Goal: Find specific page/section: Find specific page/section

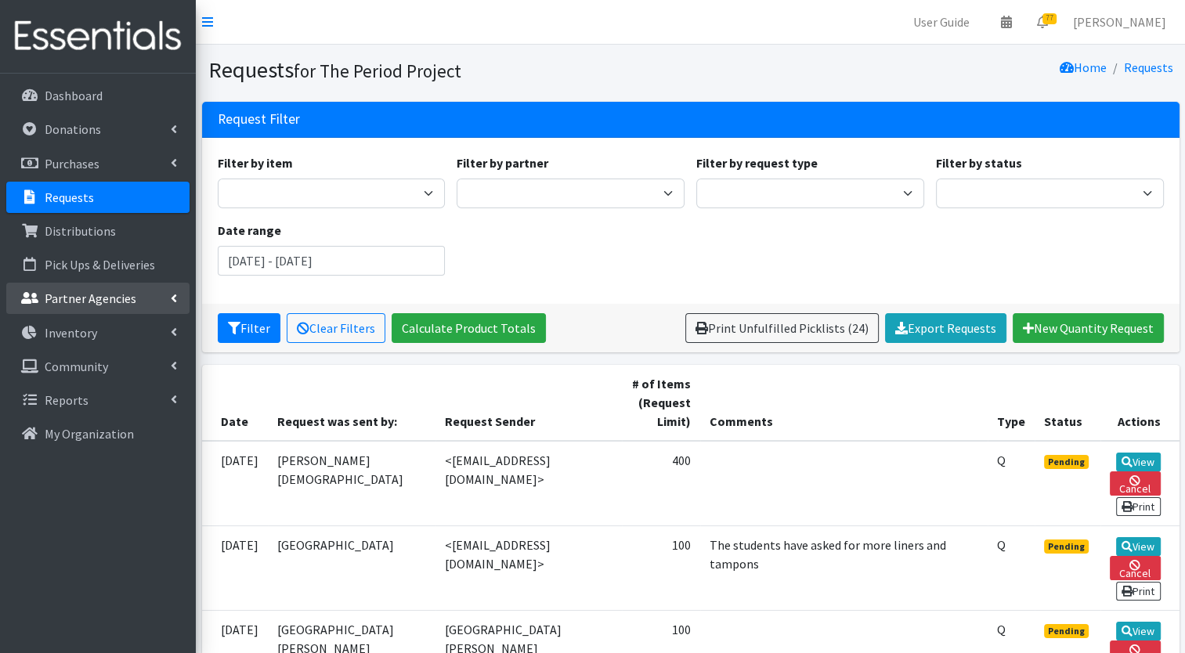
click at [72, 306] on link "Partner Agencies" at bounding box center [97, 298] width 183 height 31
click at [66, 338] on link "All Partners" at bounding box center [97, 332] width 183 height 31
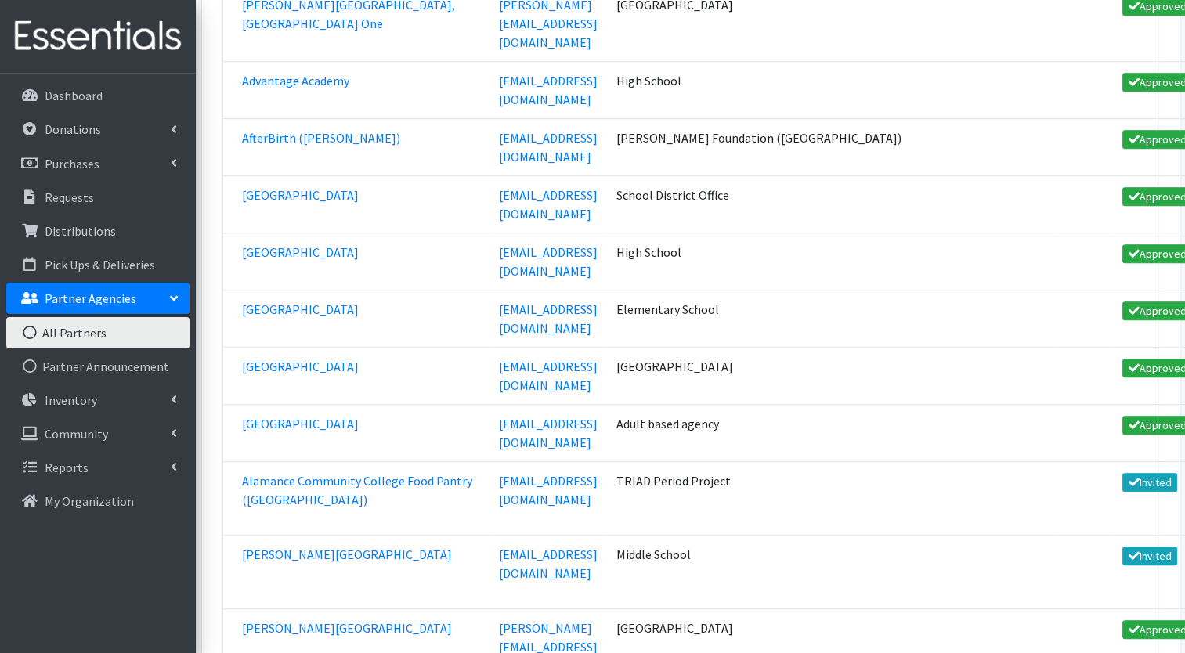
scroll to position [1076, 0]
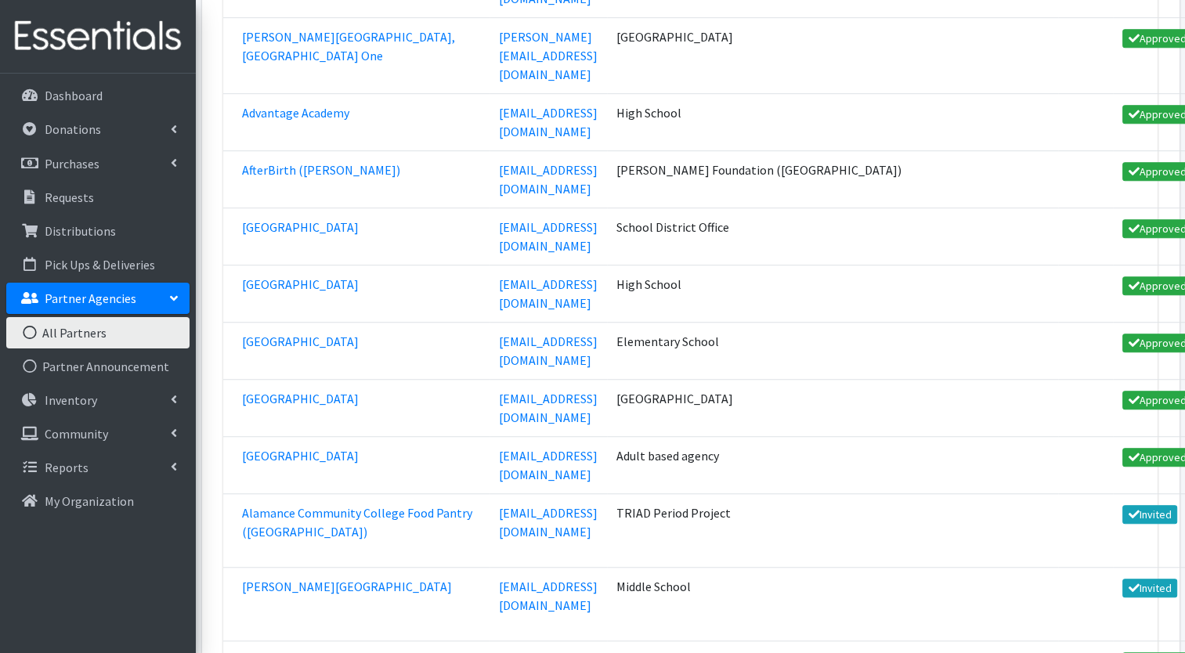
click at [82, 197] on p "Requests" at bounding box center [69, 198] width 49 height 16
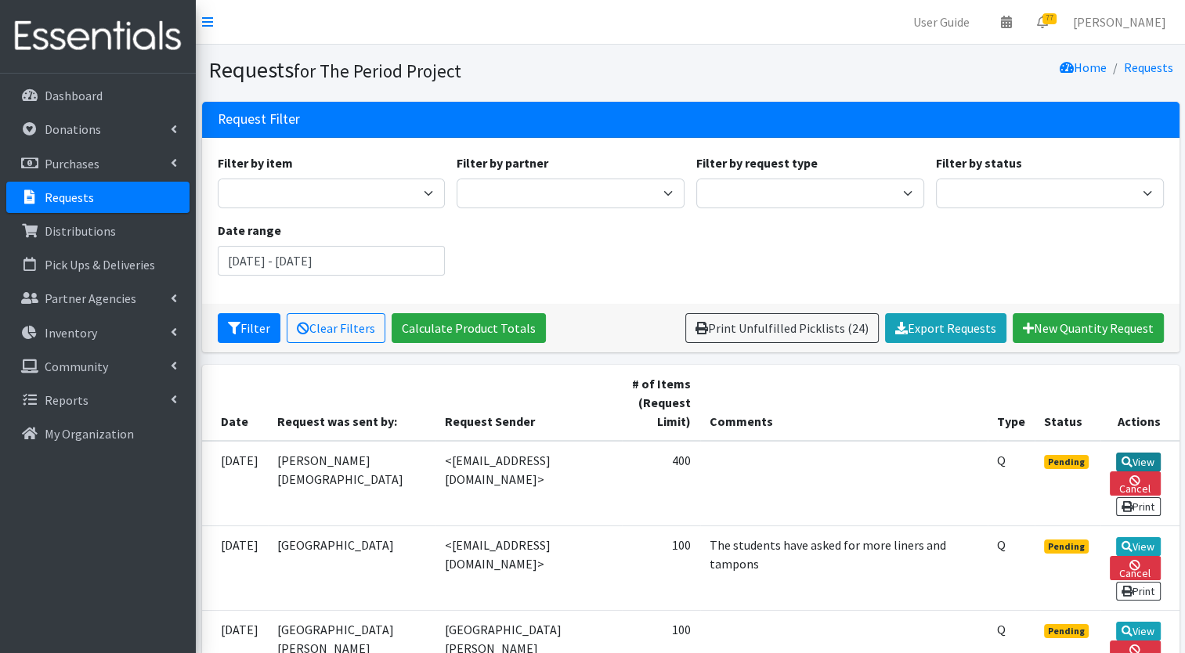
click at [1144, 461] on link "View" at bounding box center [1138, 462] width 45 height 19
